Goal: Information Seeking & Learning: Learn about a topic

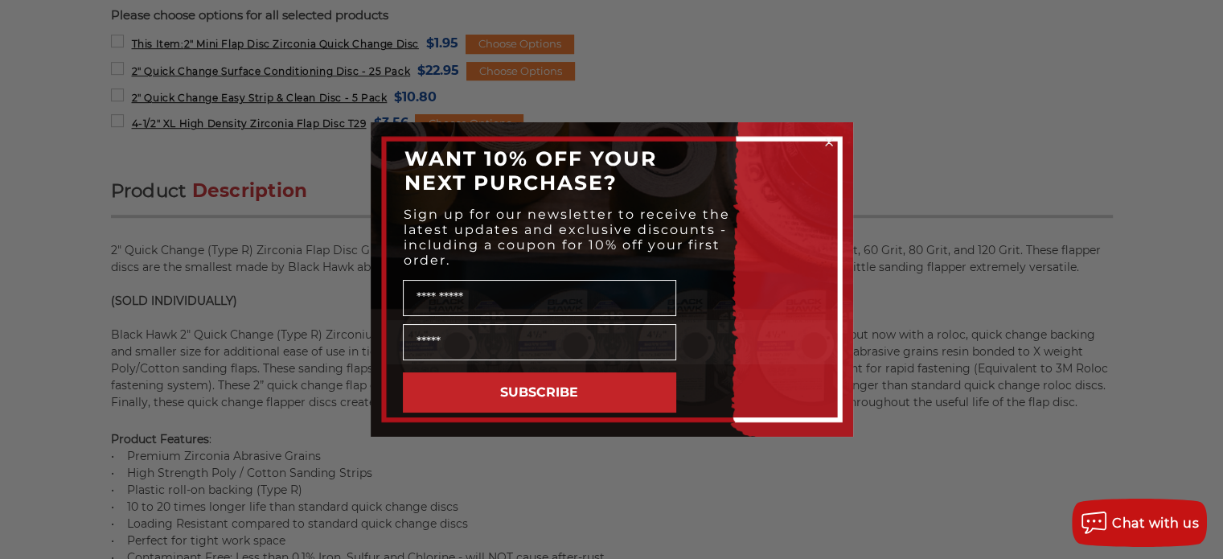
click at [829, 141] on icon "Close dialog" at bounding box center [829, 142] width 6 height 6
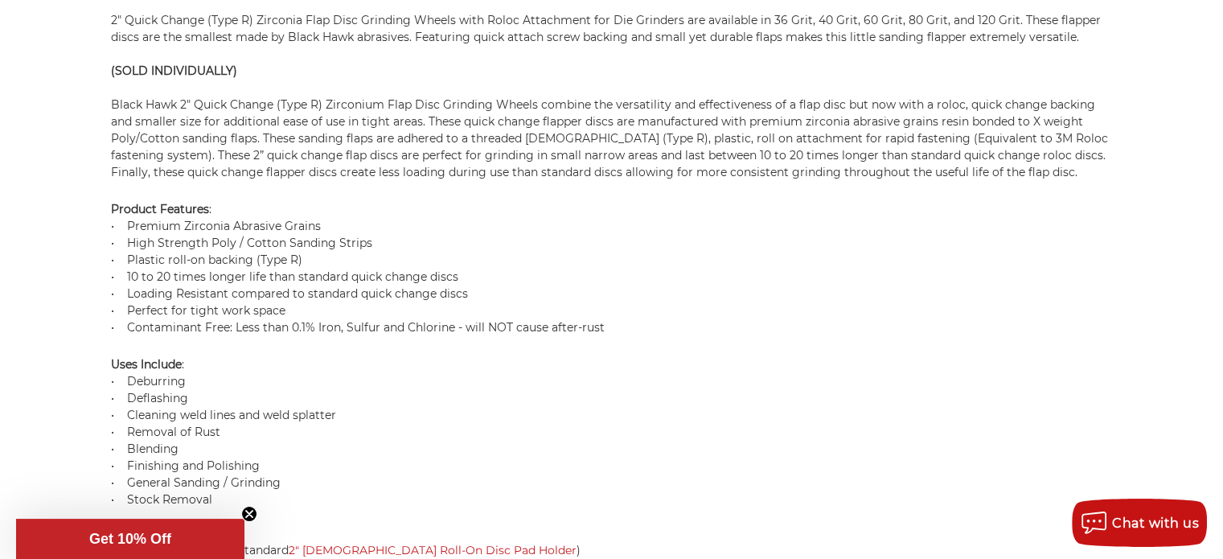
scroll to position [1136, 0]
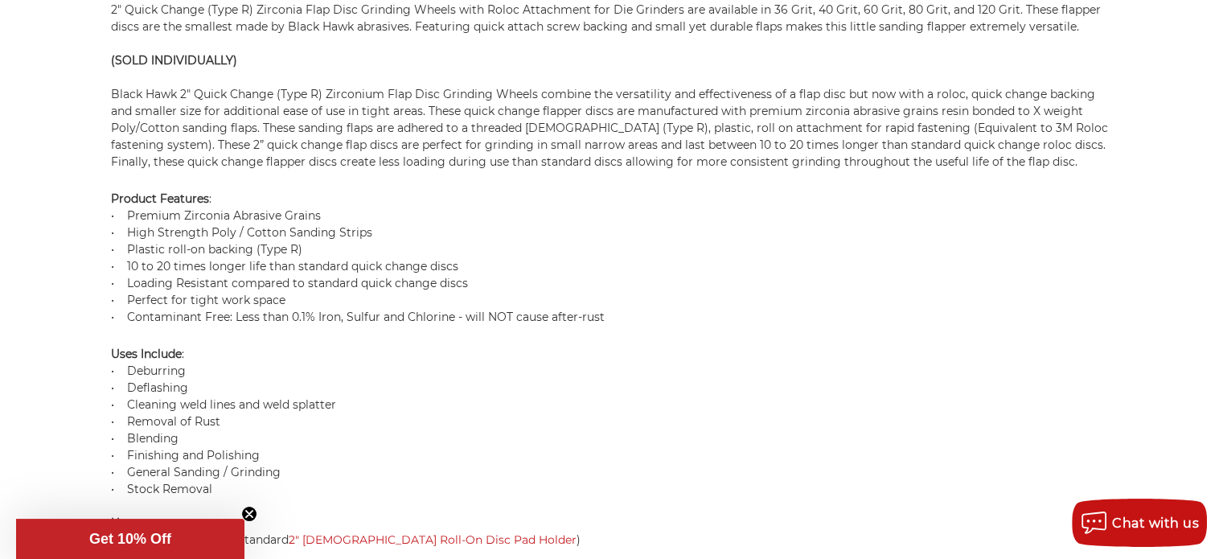
click at [216, 205] on p "Product Features : • Premium Zirconia Abrasive Grains • High Strength Poly / Co…" at bounding box center [612, 258] width 1002 height 135
click at [318, 278] on p "Product Features : • Premium Zirconia Abrasive Grains • High Strength Poly / Co…" at bounding box center [612, 258] width 1002 height 135
drag, startPoint x: 127, startPoint y: 209, endPoint x: 319, endPoint y: 203, distance: 192.3
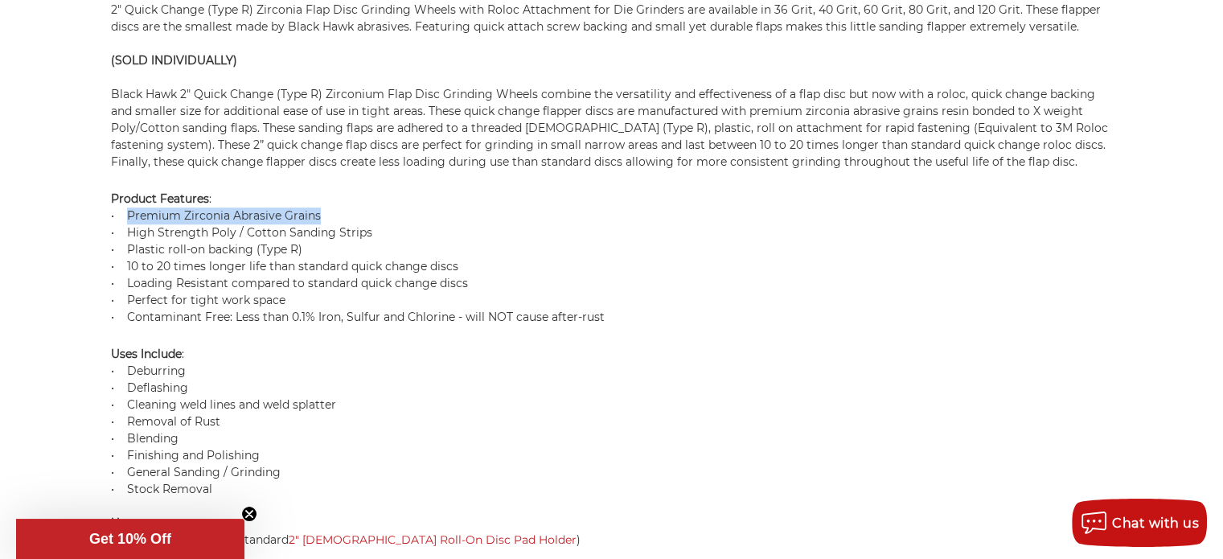
click at [319, 203] on p "Product Features : • Premium Zirconia Abrasive Grains • High Strength Poly / Co…" at bounding box center [612, 258] width 1002 height 135
copy p "Premium Zirconia Abrasive Grains"
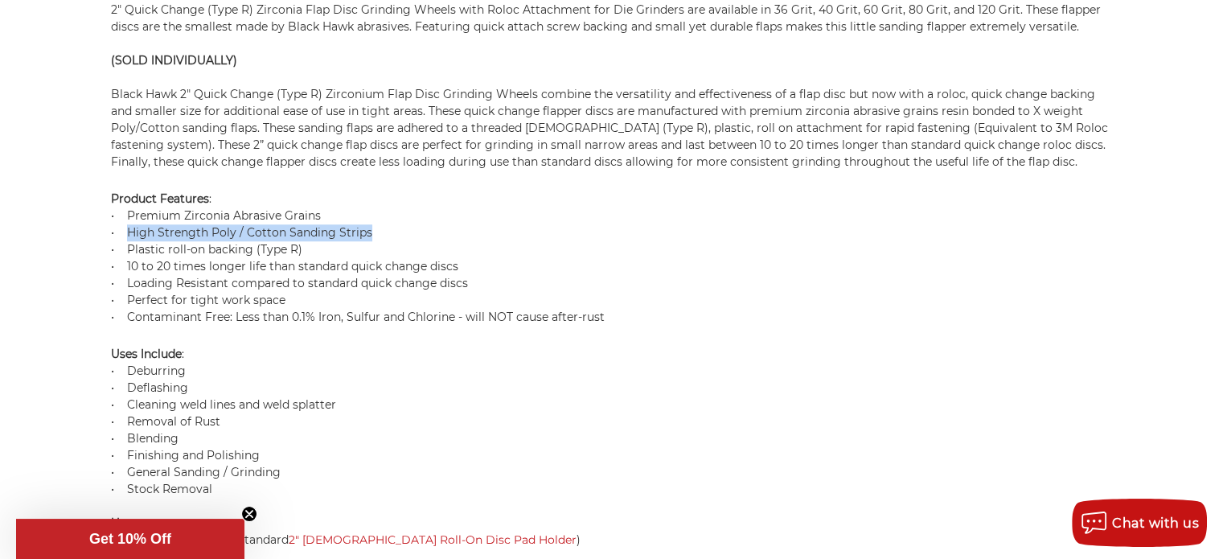
drag, startPoint x: 127, startPoint y: 226, endPoint x: 370, endPoint y: 220, distance: 243.0
click at [370, 220] on p "Product Features : • Premium Zirconia Abrasive Grains • High Strength Poly / Co…" at bounding box center [612, 258] width 1002 height 135
copy p "High Strength Poly / Cotton Sanding Strips"
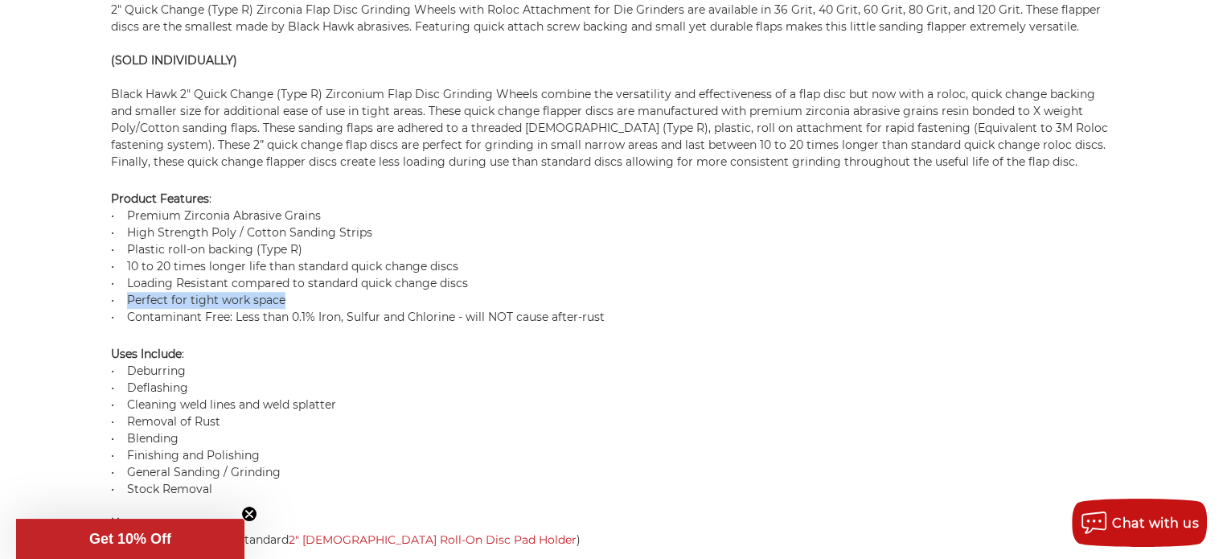
drag, startPoint x: 125, startPoint y: 291, endPoint x: 290, endPoint y: 293, distance: 164.9
click at [290, 293] on p "Product Features : • Premium Zirconia Abrasive Grains • High Strength Poly / Co…" at bounding box center [612, 258] width 1002 height 135
copy p "Perfect for tight work space"
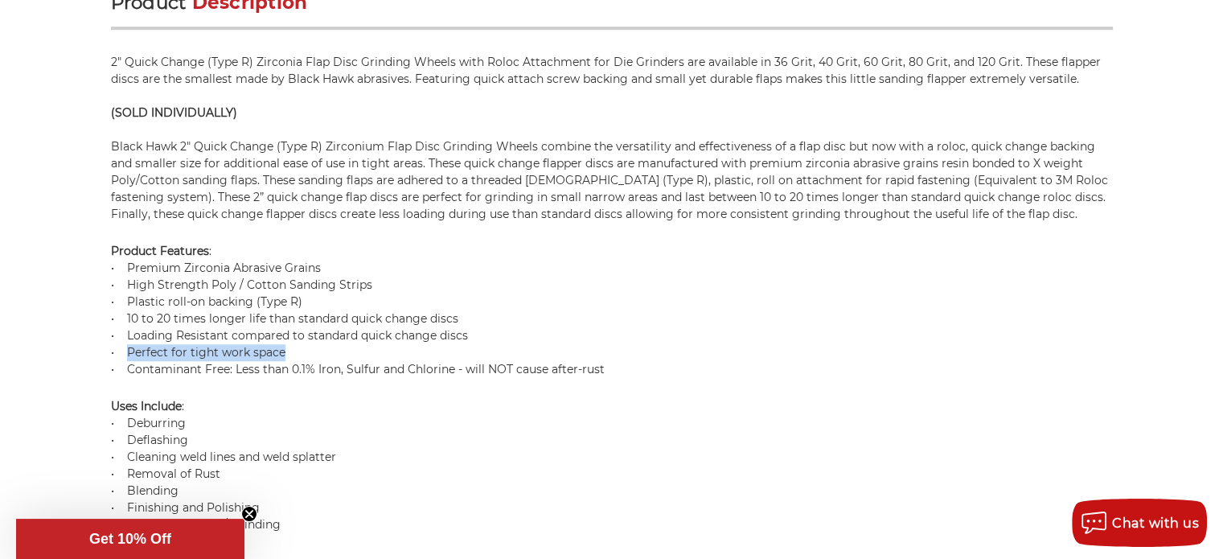
scroll to position [1056, 0]
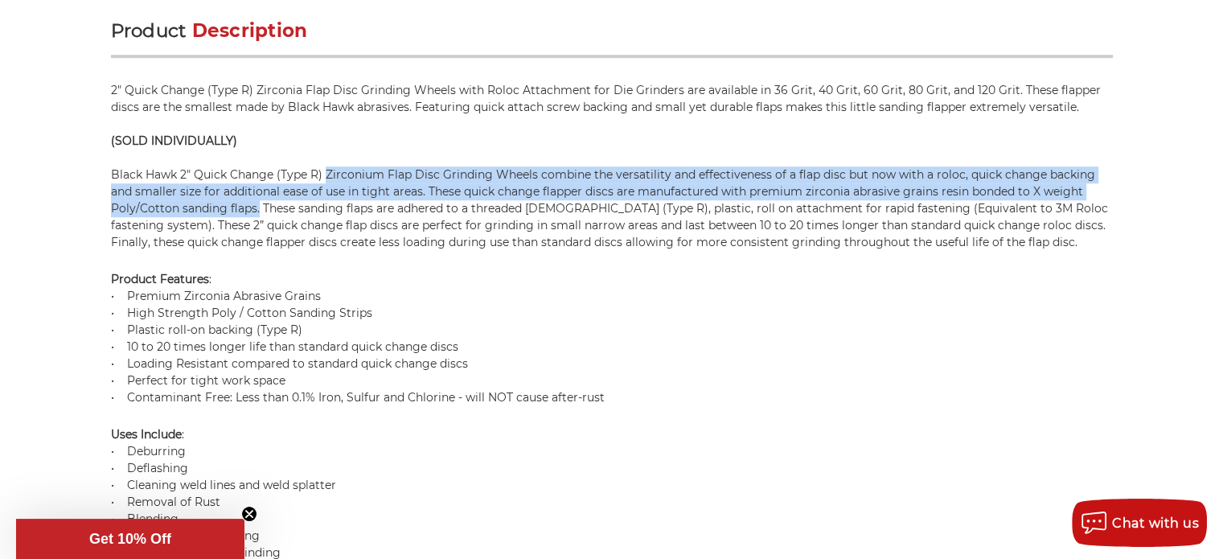
drag, startPoint x: 257, startPoint y: 202, endPoint x: 325, endPoint y: 170, distance: 74.8
click at [325, 170] on p "2" Quick Change (Type R) Zirconia Flap Disc Grinding Wheels with Roloc Attachme…" at bounding box center [612, 166] width 1002 height 169
copy p "Zirconium Flap Disc Grinding Wheels combine the versatility and effectiveness o…"
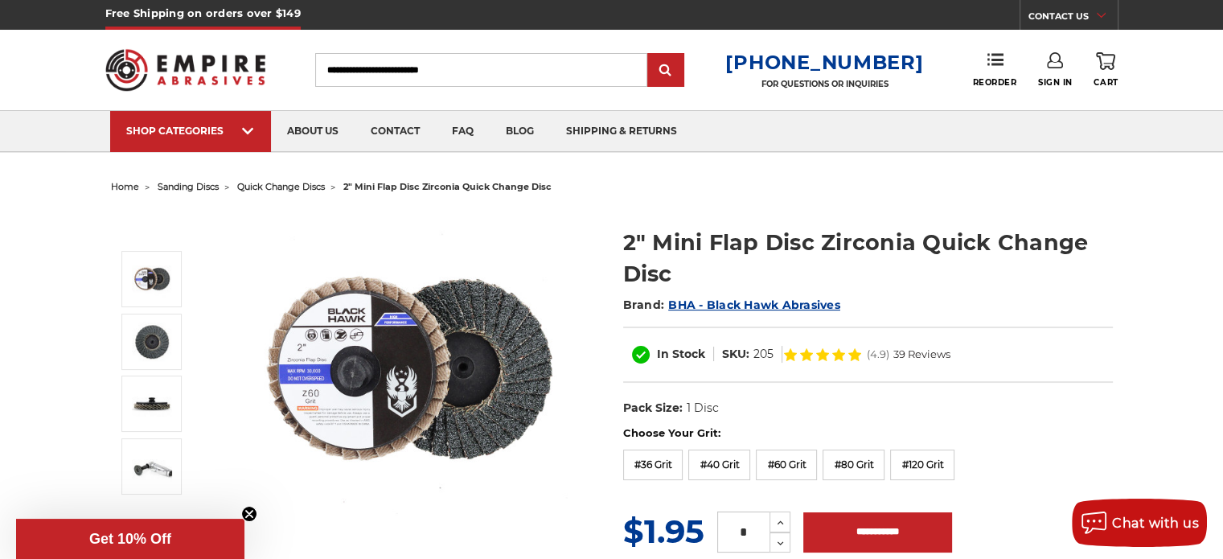
scroll to position [0, 0]
